Goal: Check status: Check status

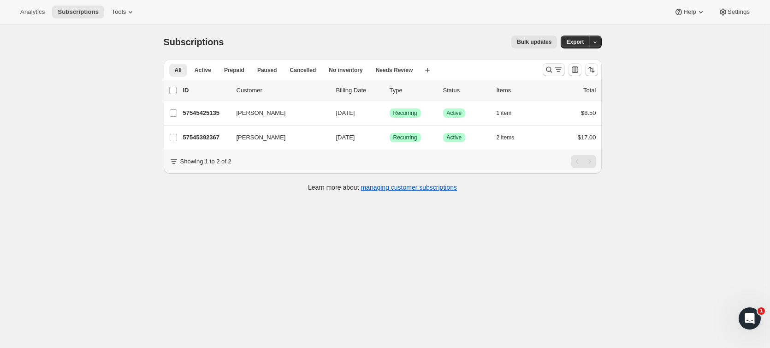
click at [548, 67] on icon "Search and filter results" at bounding box center [549, 69] width 9 height 9
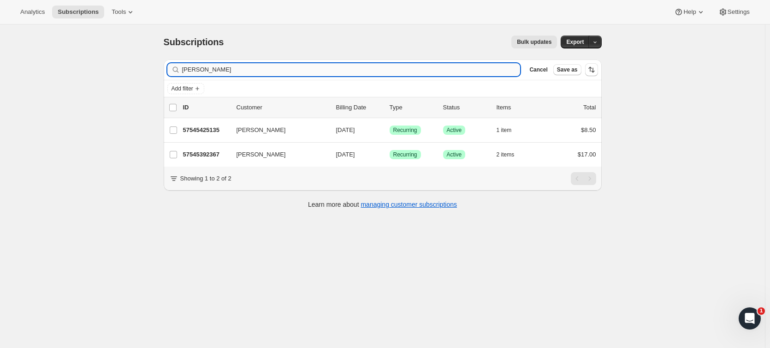
click at [350, 71] on input "[PERSON_NAME]" at bounding box center [351, 69] width 338 height 13
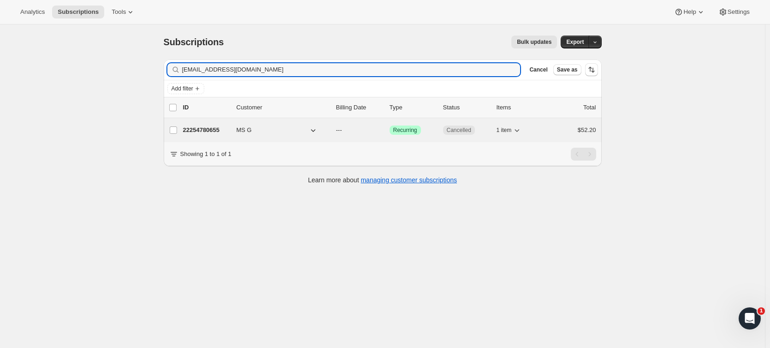
type input "successtg@gmail.com"
click at [190, 129] on p "22254780655" at bounding box center [206, 129] width 46 height 9
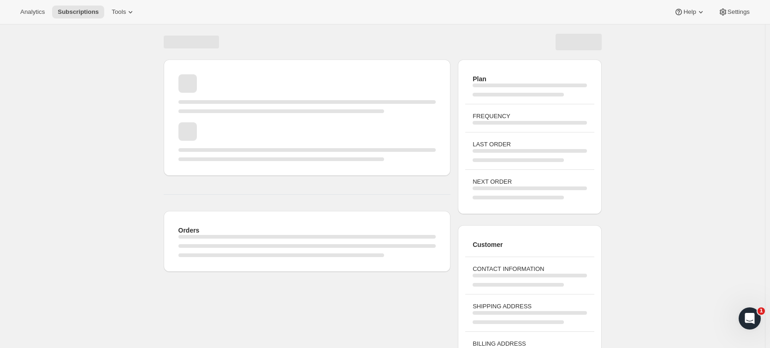
click at [64, 188] on div "Orders Plan FREQUENCY LAST ORDER NEXT ORDER Customer CONTACT INFORMATION SHIPPI…" at bounding box center [382, 220] width 765 height 392
